Goal: Navigation & Orientation: Find specific page/section

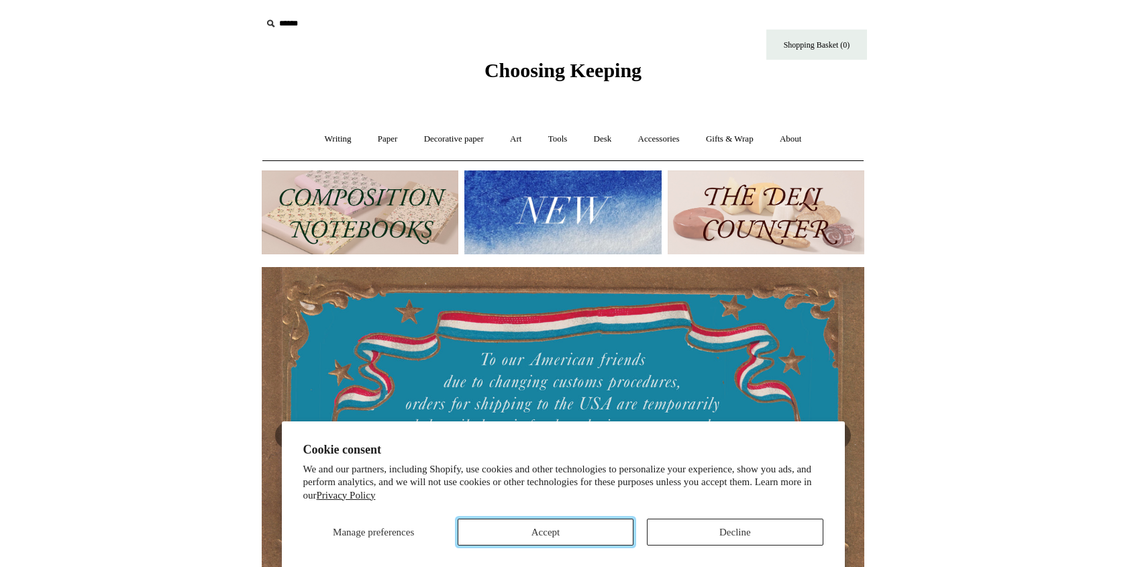
click at [570, 533] on button "Accept" at bounding box center [545, 532] width 176 height 27
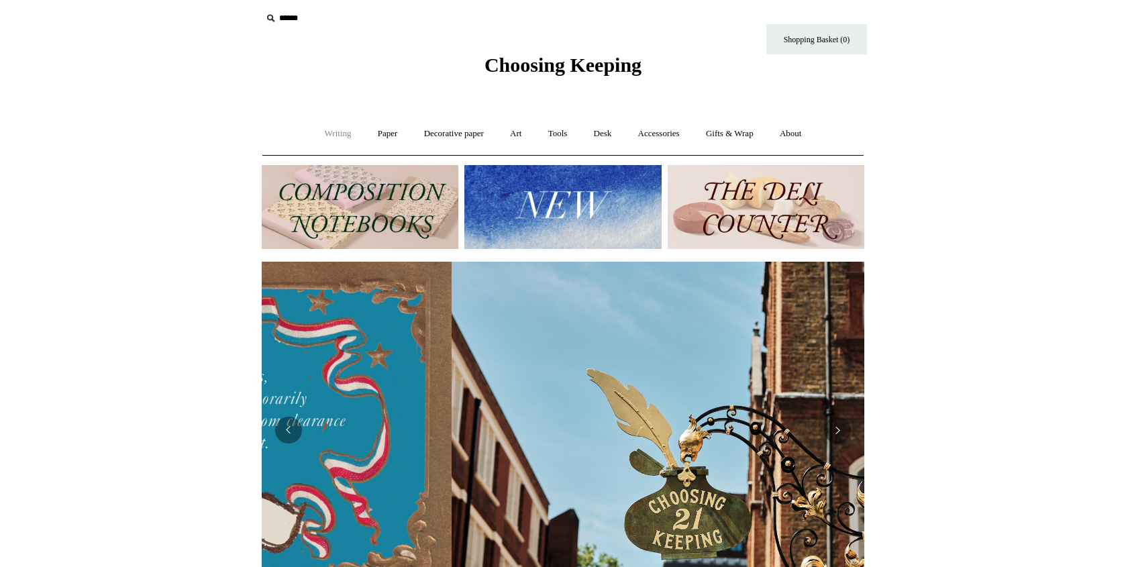
scroll to position [0, 602]
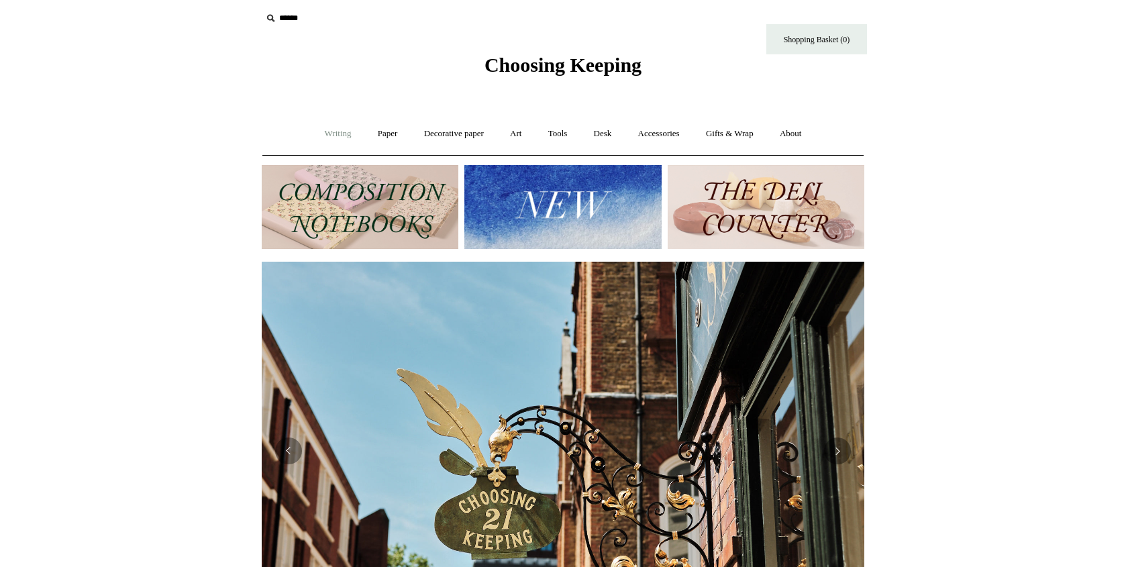
click at [332, 135] on link "Writing +" at bounding box center [338, 134] width 51 height 36
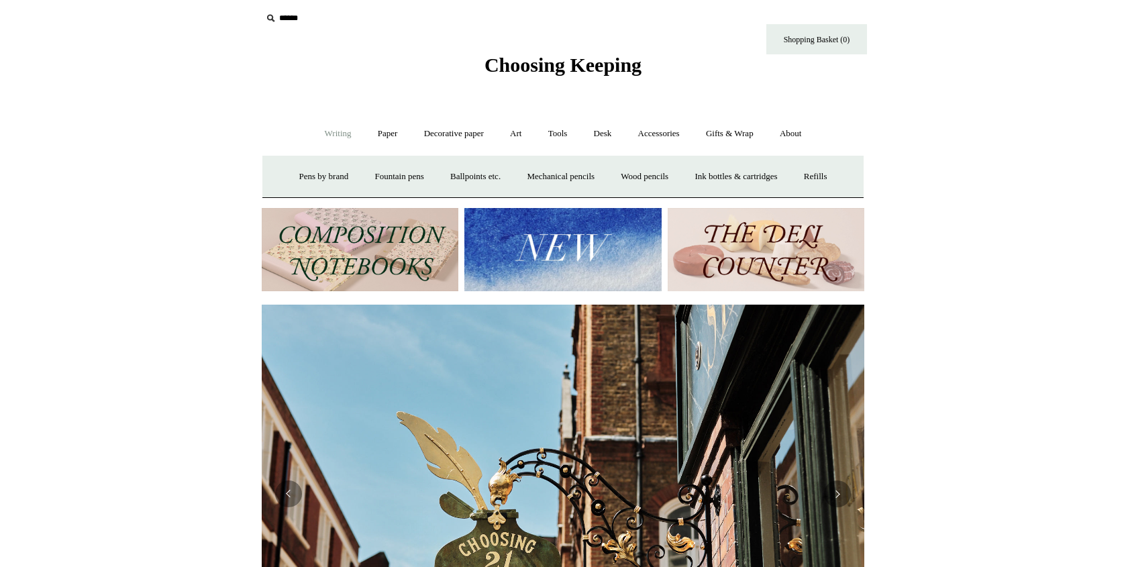
scroll to position [6, 0]
click at [379, 129] on link "Paper +" at bounding box center [388, 133] width 44 height 36
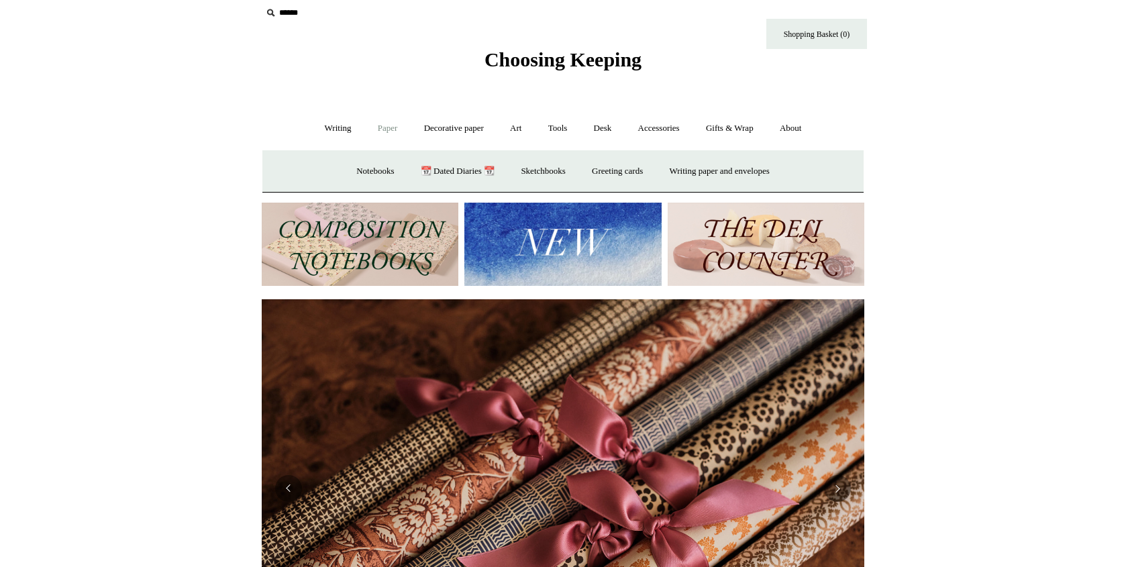
scroll to position [0, 1205]
click at [446, 129] on link "Decorative paper +" at bounding box center [454, 129] width 84 height 36
click at [514, 128] on link "Art +" at bounding box center [516, 129] width 36 height 36
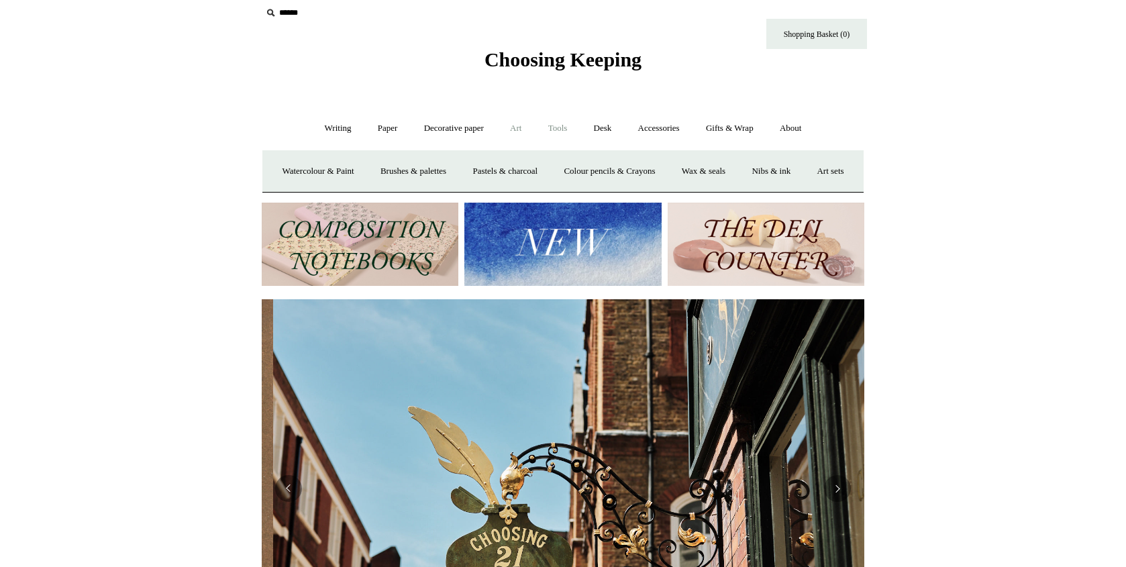
click at [557, 128] on link "Tools +" at bounding box center [558, 129] width 44 height 36
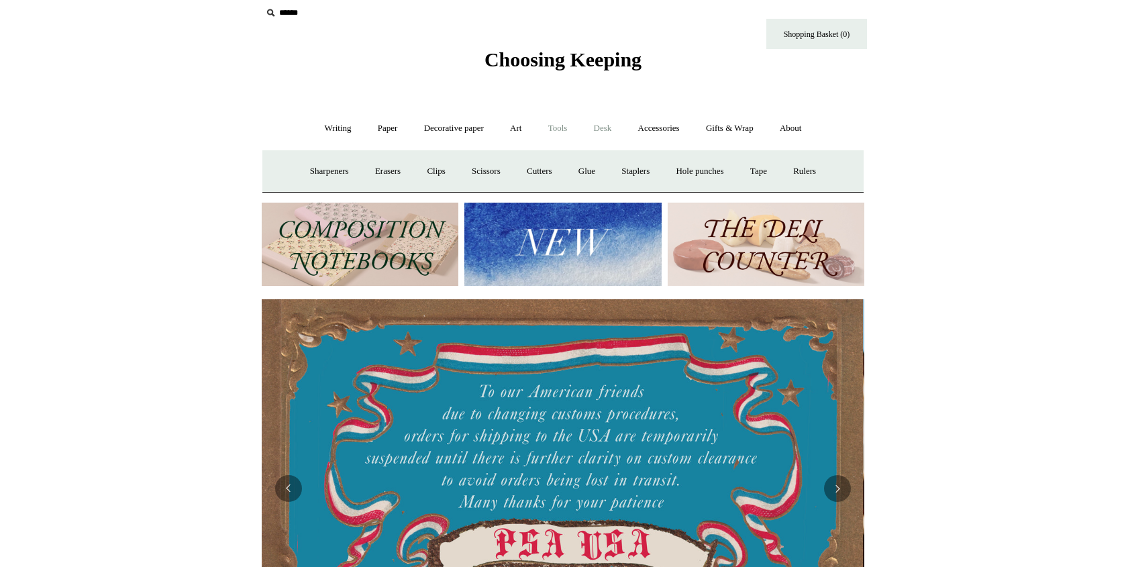
scroll to position [0, 0]
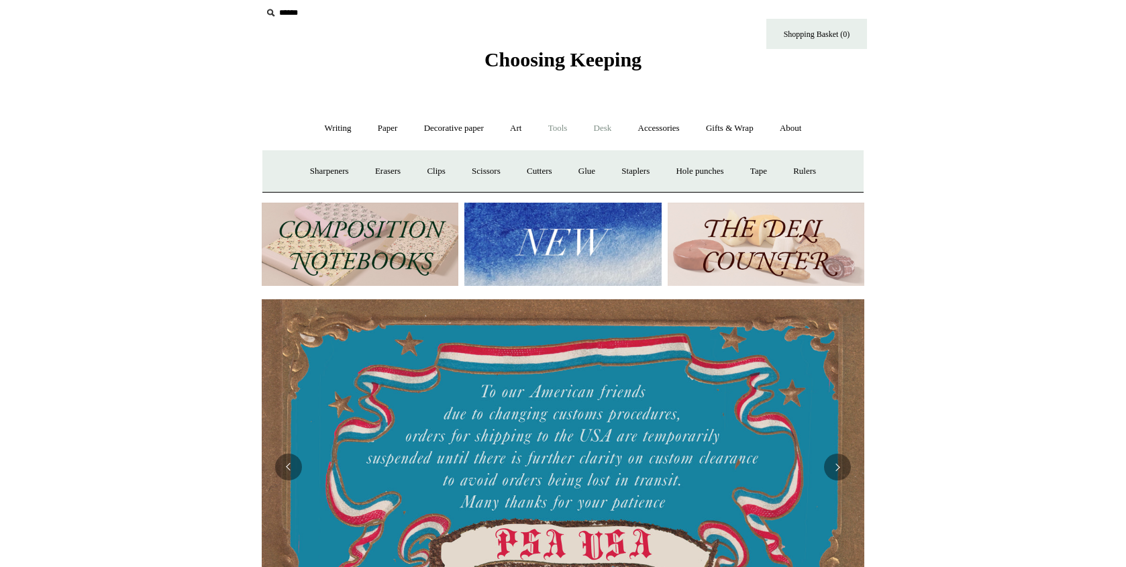
click at [620, 129] on link "Desk +" at bounding box center [603, 129] width 42 height 36
click at [399, 175] on link "Pen pots" at bounding box center [403, 172] width 54 height 36
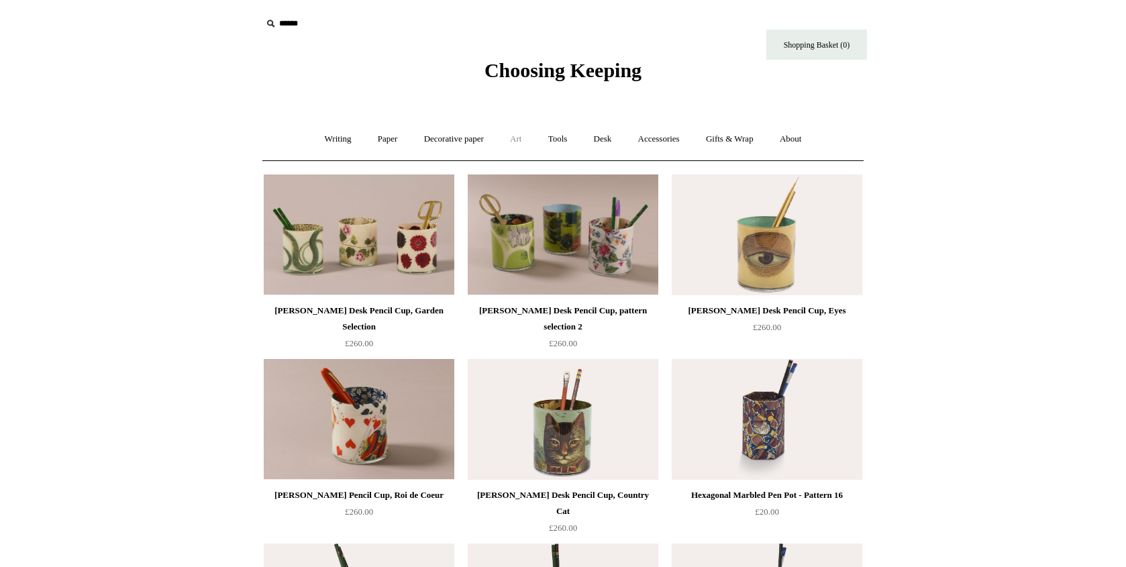
click at [518, 142] on link "Art +" at bounding box center [516, 139] width 36 height 36
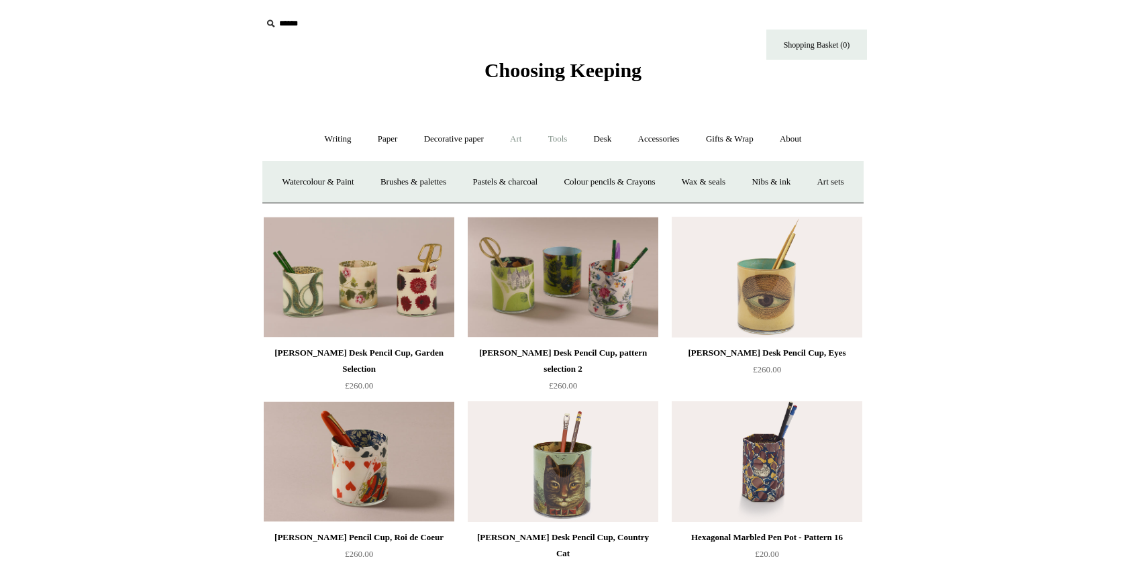
click at [566, 140] on link "Tools +" at bounding box center [558, 139] width 44 height 36
click at [665, 142] on link "Accessories +" at bounding box center [659, 139] width 66 height 36
